Goal: Transaction & Acquisition: Purchase product/service

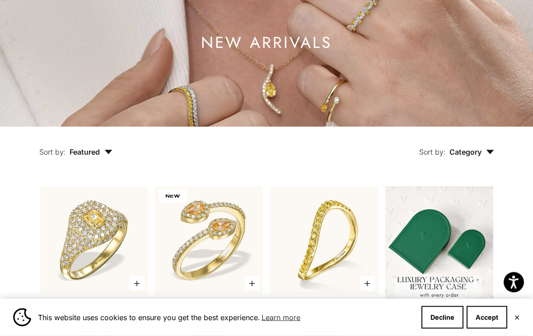
click at [492, 328] on button "Accept" at bounding box center [487, 317] width 41 height 23
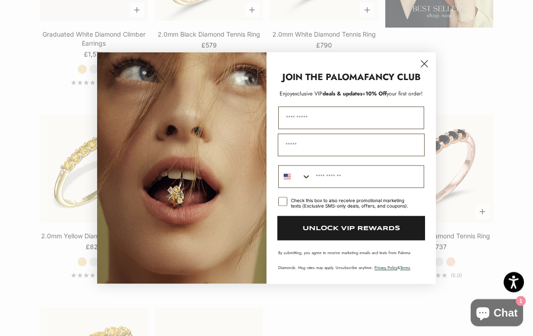
scroll to position [1162, 0]
click at [424, 71] on circle "Close dialog" at bounding box center [424, 63] width 15 height 15
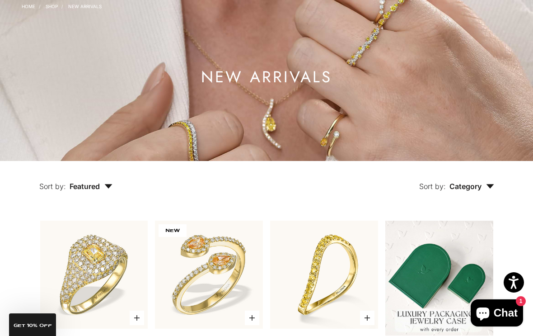
scroll to position [0, 0]
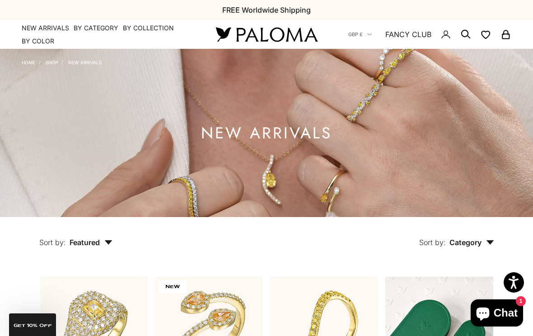
click at [465, 34] on icon "Secondary navigation" at bounding box center [465, 34] width 11 height 11
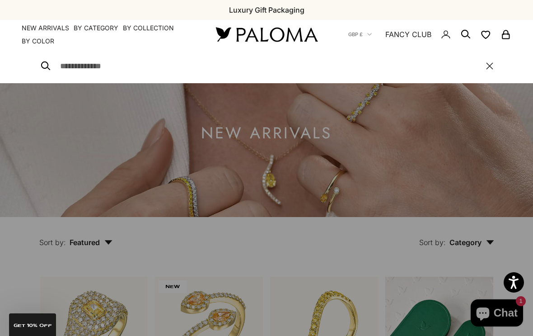
click at [47, 66] on icon at bounding box center [45, 66] width 11 height 11
click at [55, 68] on div "Close" at bounding box center [266, 66] width 453 height 34
click at [49, 62] on icon at bounding box center [45, 66] width 11 height 11
click at [108, 68] on input "Search" at bounding box center [268, 66] width 417 height 13
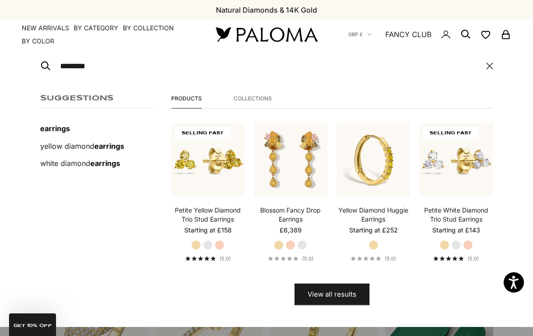
type input "********"
click at [332, 293] on button "View all results" at bounding box center [332, 294] width 75 height 22
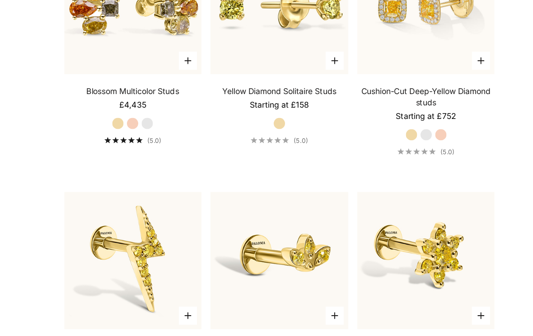
scroll to position [2280, 0]
